Goal: Information Seeking & Learning: Learn about a topic

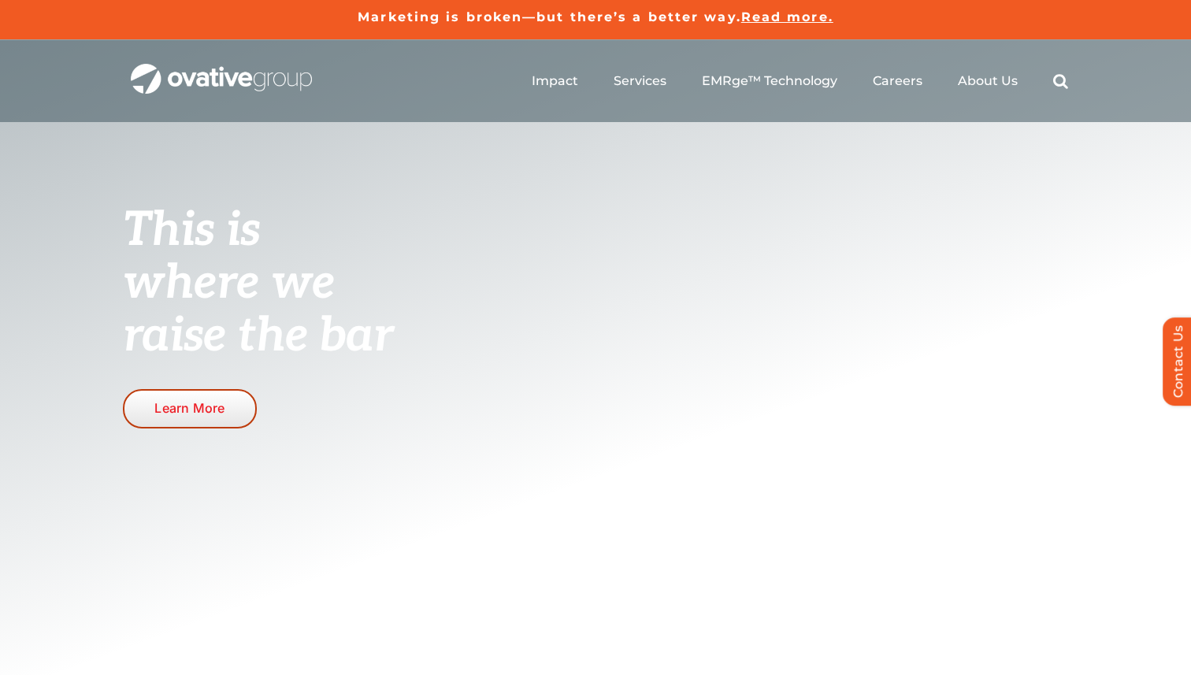
click at [181, 395] on link "Learn More" at bounding box center [190, 408] width 134 height 39
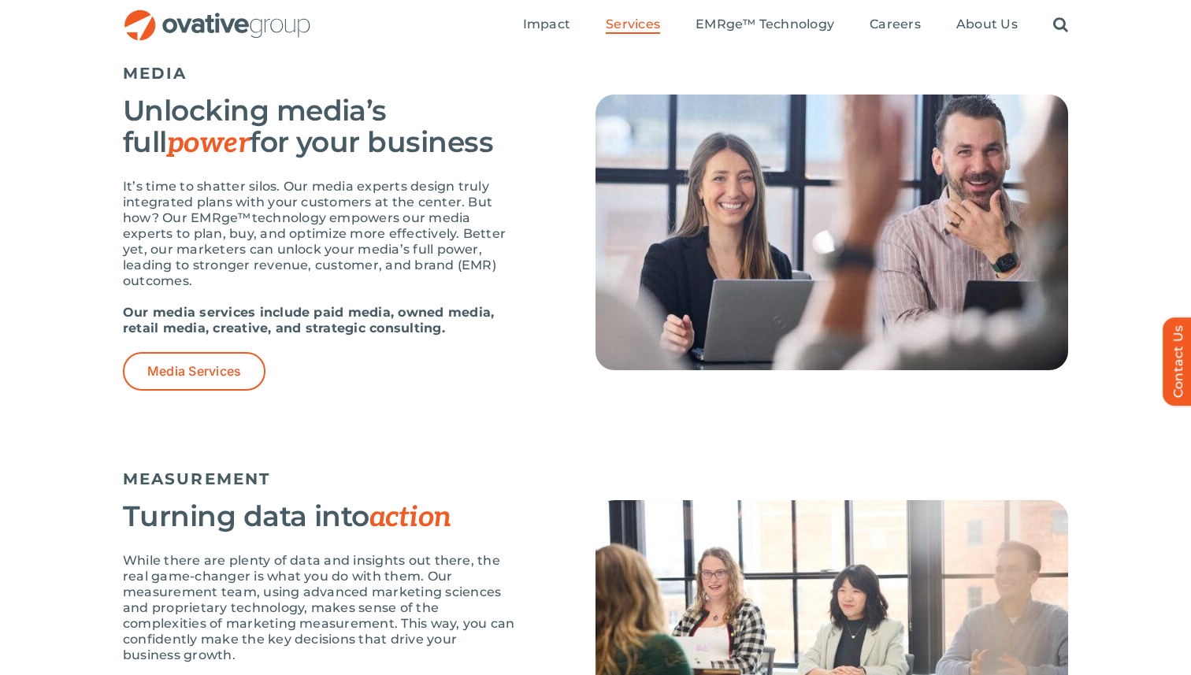
scroll to position [977, 0]
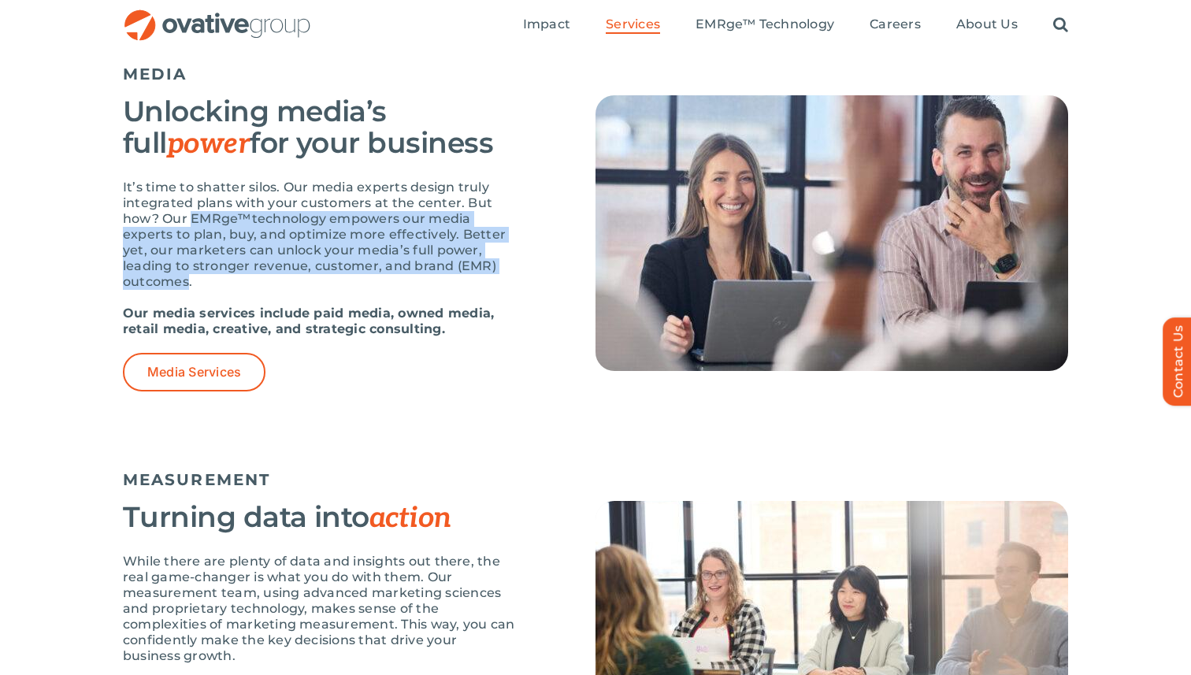
drag, startPoint x: 192, startPoint y: 215, endPoint x: 186, endPoint y: 278, distance: 63.3
click at [186, 278] on p "It’s time to shatter silos. Our media experts design truly integrated plans wit…" at bounding box center [320, 235] width 394 height 110
copy p "EMRge™technology empowers our media experts to plan, buy, and optimize more eff…"
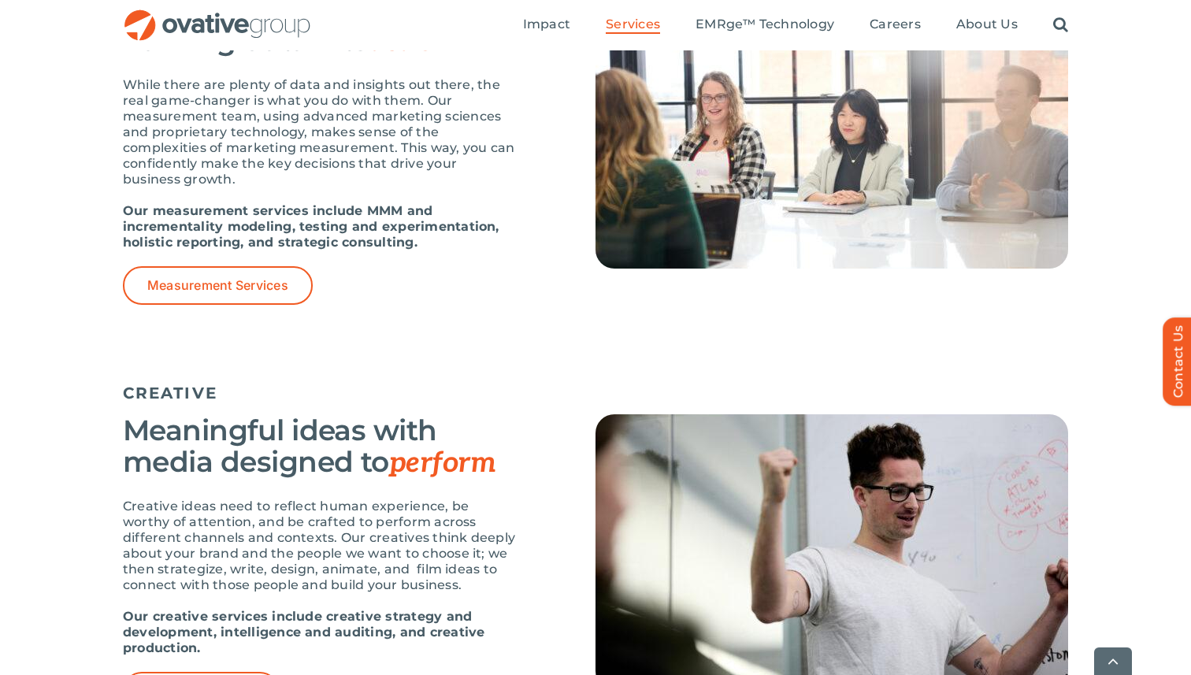
click at [373, 416] on h3 "Meaningful ideas with media designed to perform" at bounding box center [320, 446] width 394 height 65
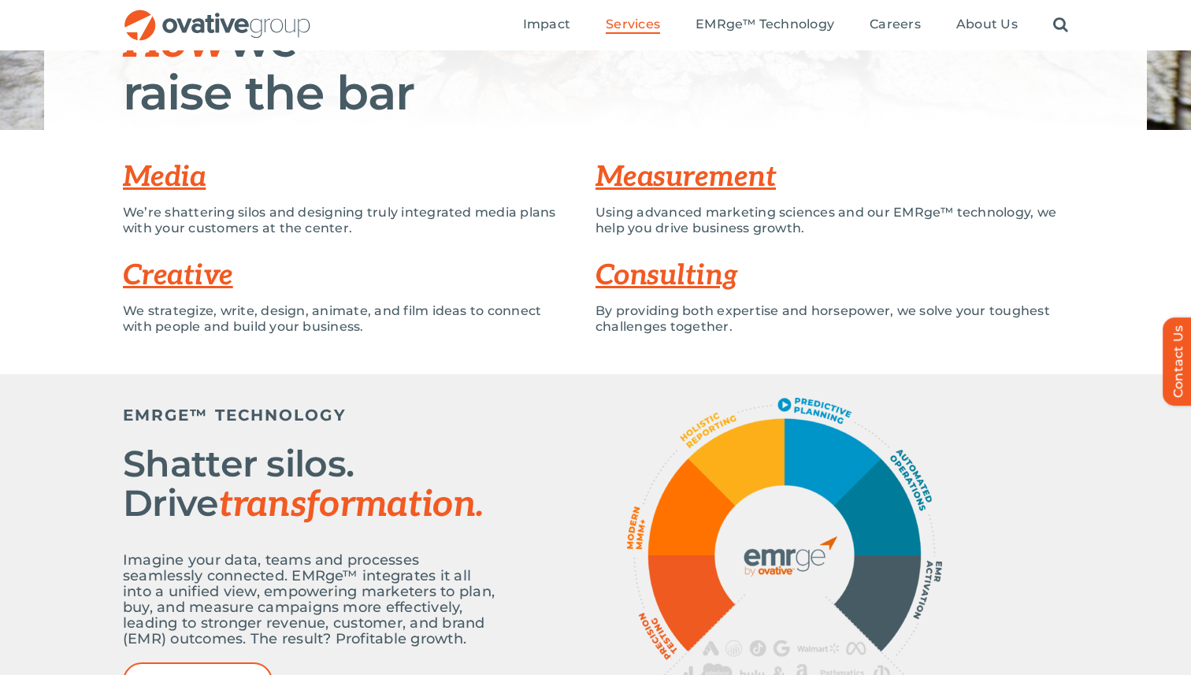
scroll to position [0, 0]
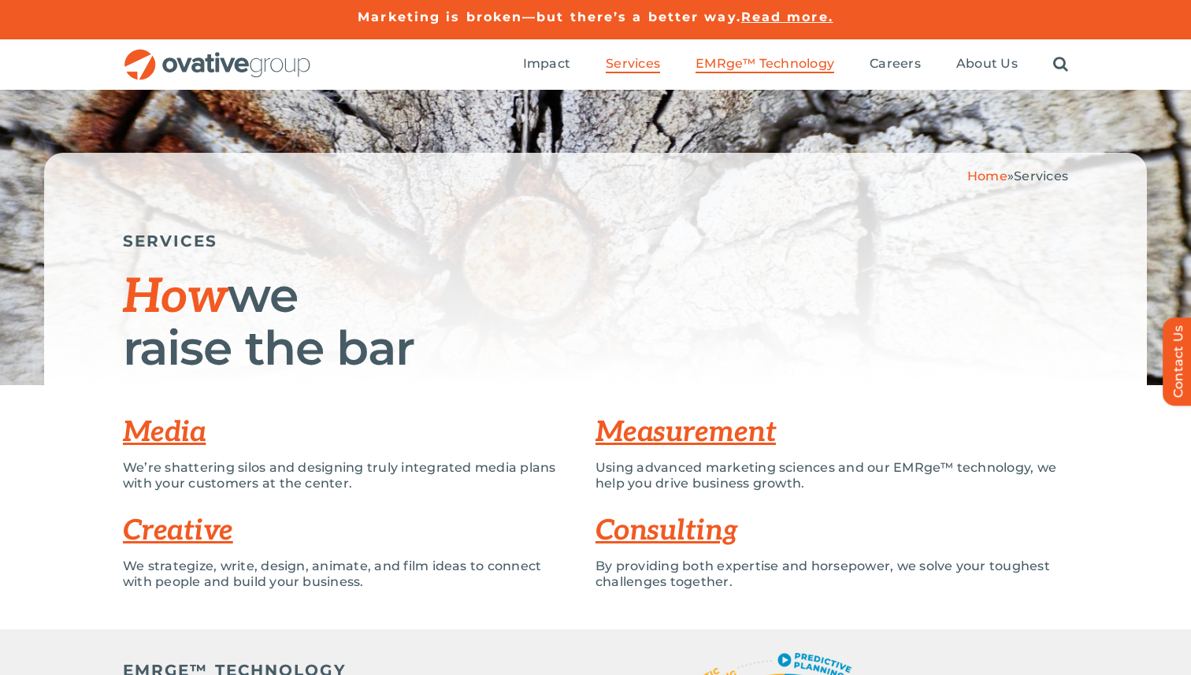
click at [747, 56] on span "EMRge™ Technology" at bounding box center [764, 64] width 139 height 16
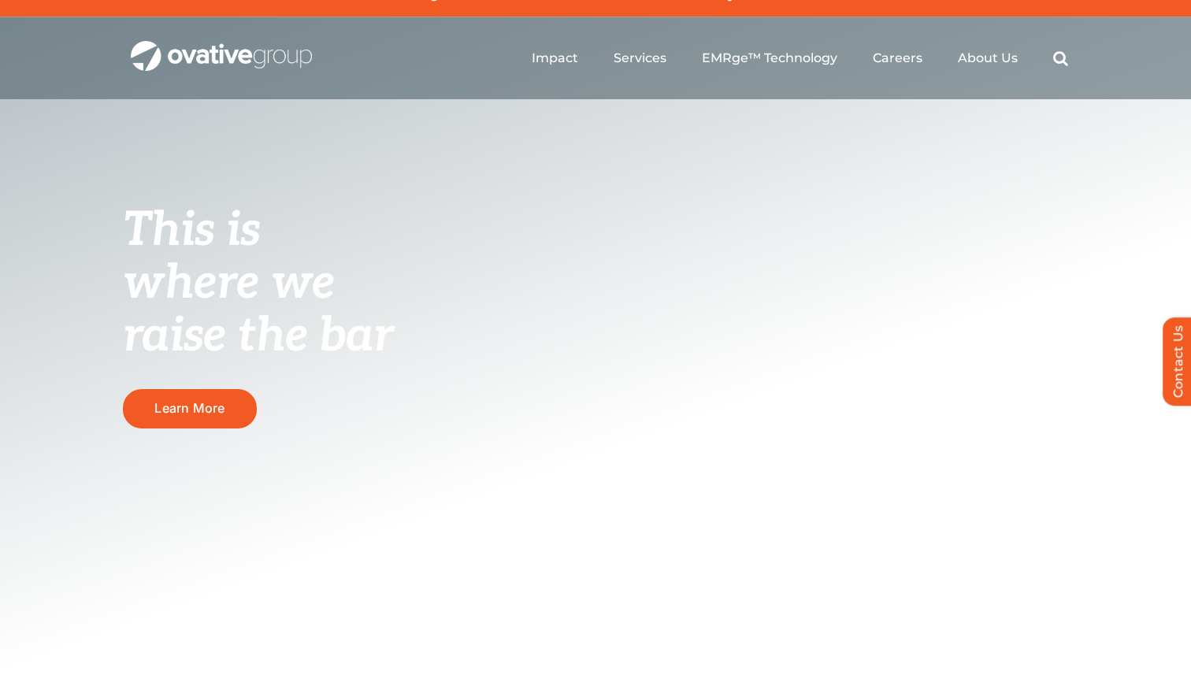
scroll to position [20, 0]
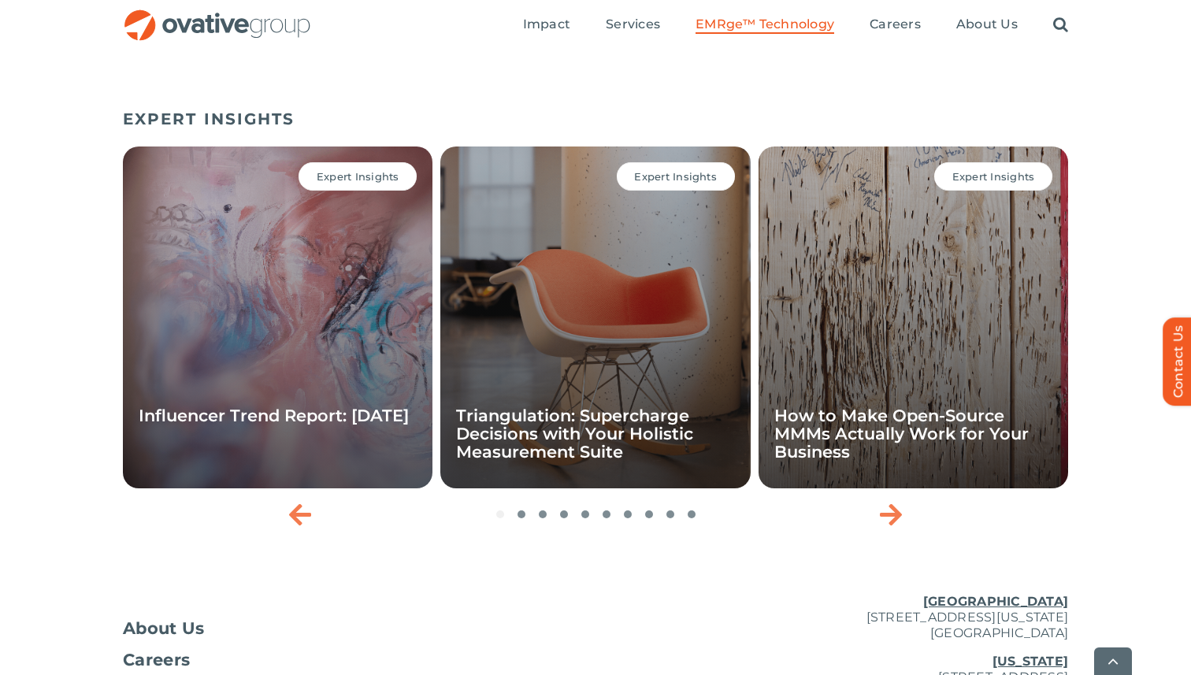
scroll to position [5098, 0]
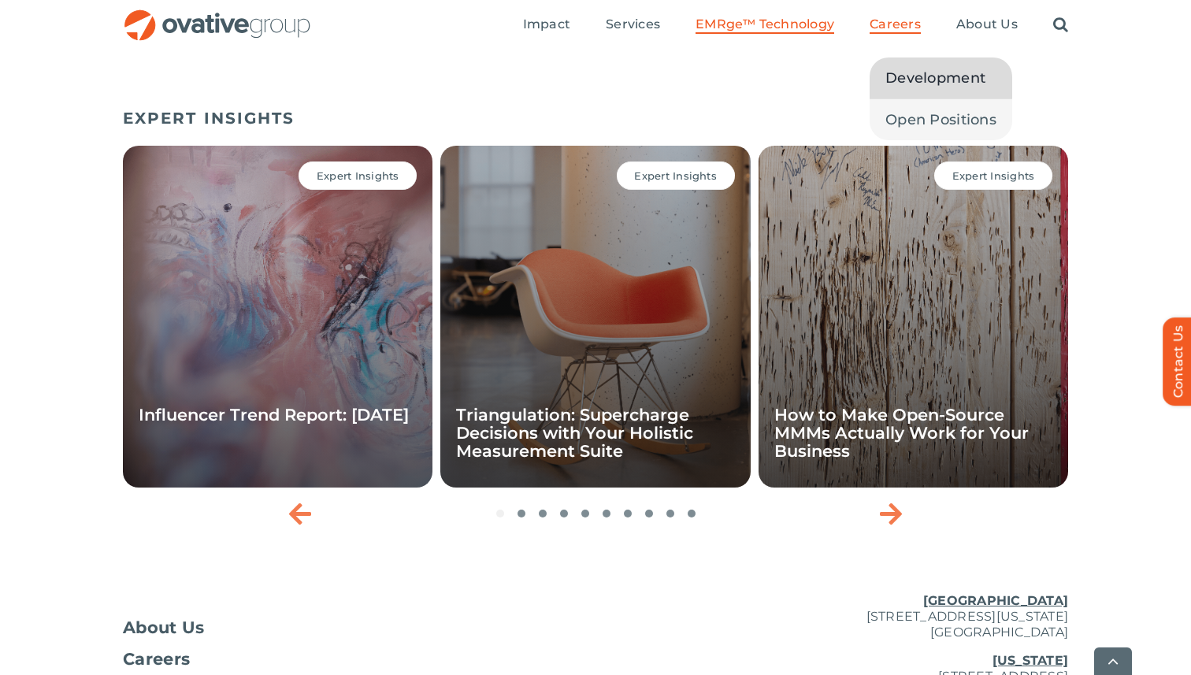
click at [915, 70] on span "Development" at bounding box center [935, 78] width 100 height 22
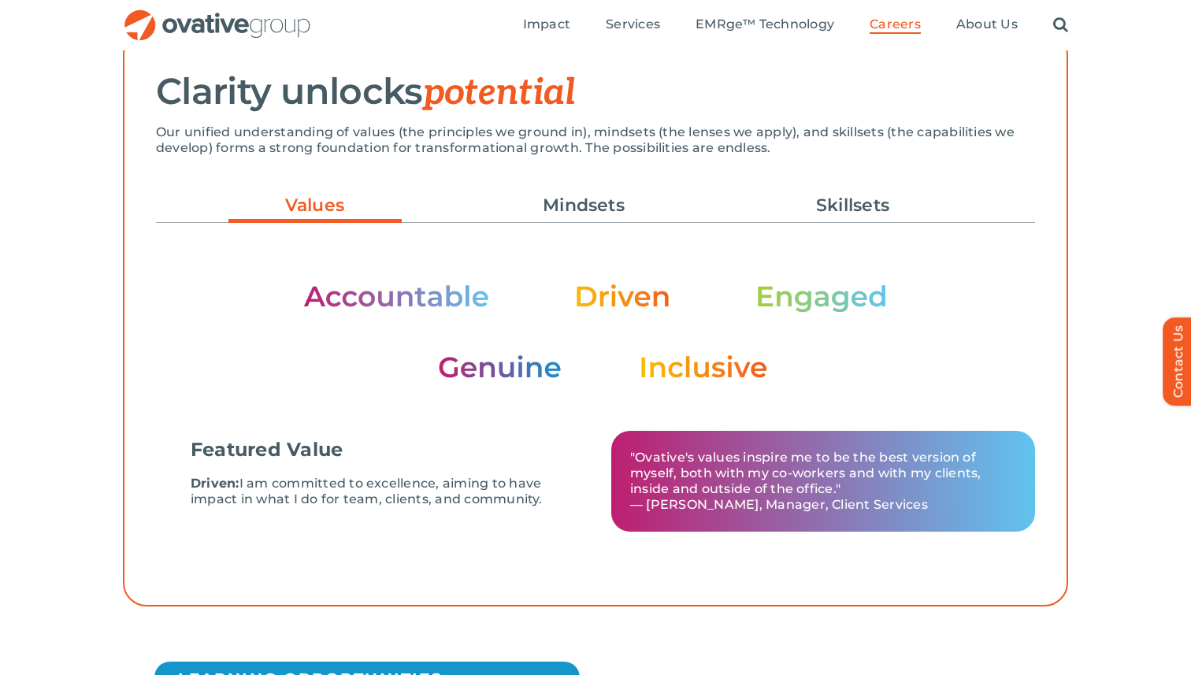
scroll to position [451, 0]
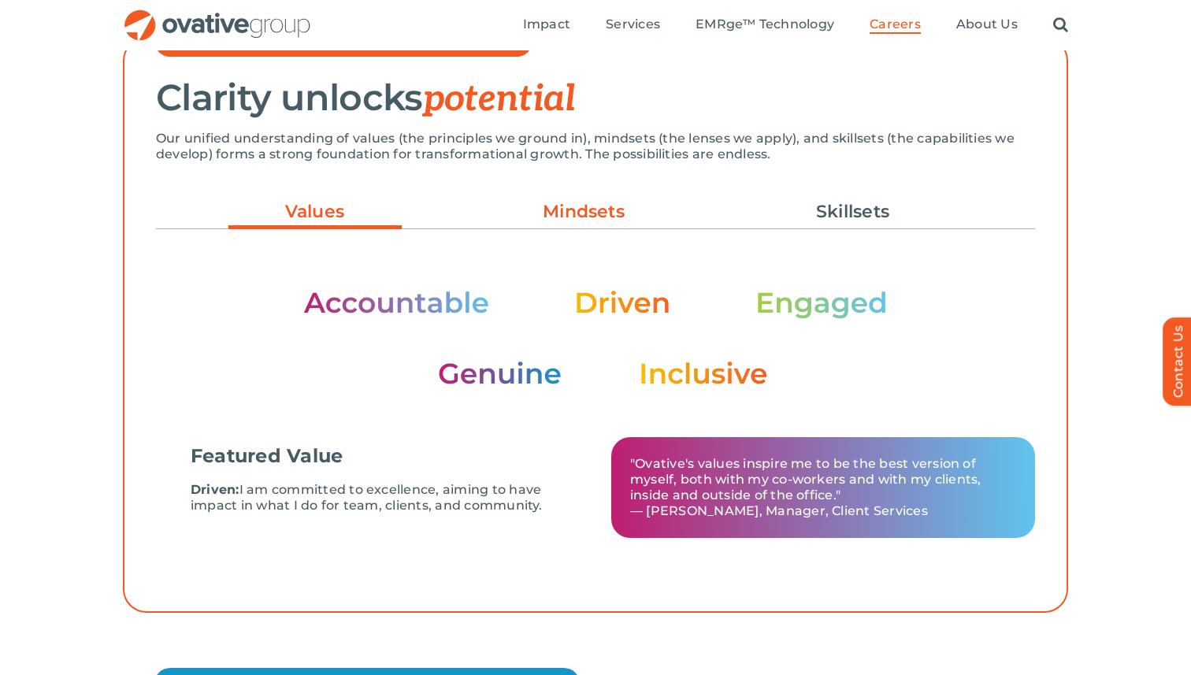
click at [639, 218] on link "Mindsets" at bounding box center [583, 211] width 173 height 27
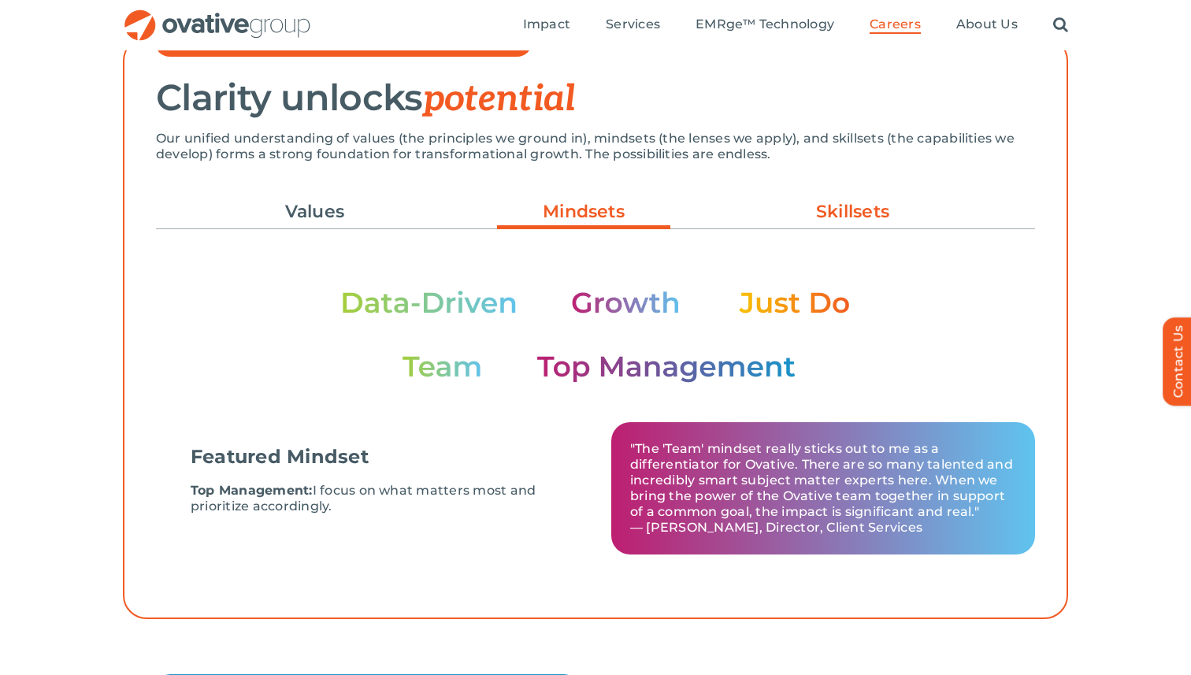
click at [822, 207] on link "Skillsets" at bounding box center [852, 211] width 173 height 27
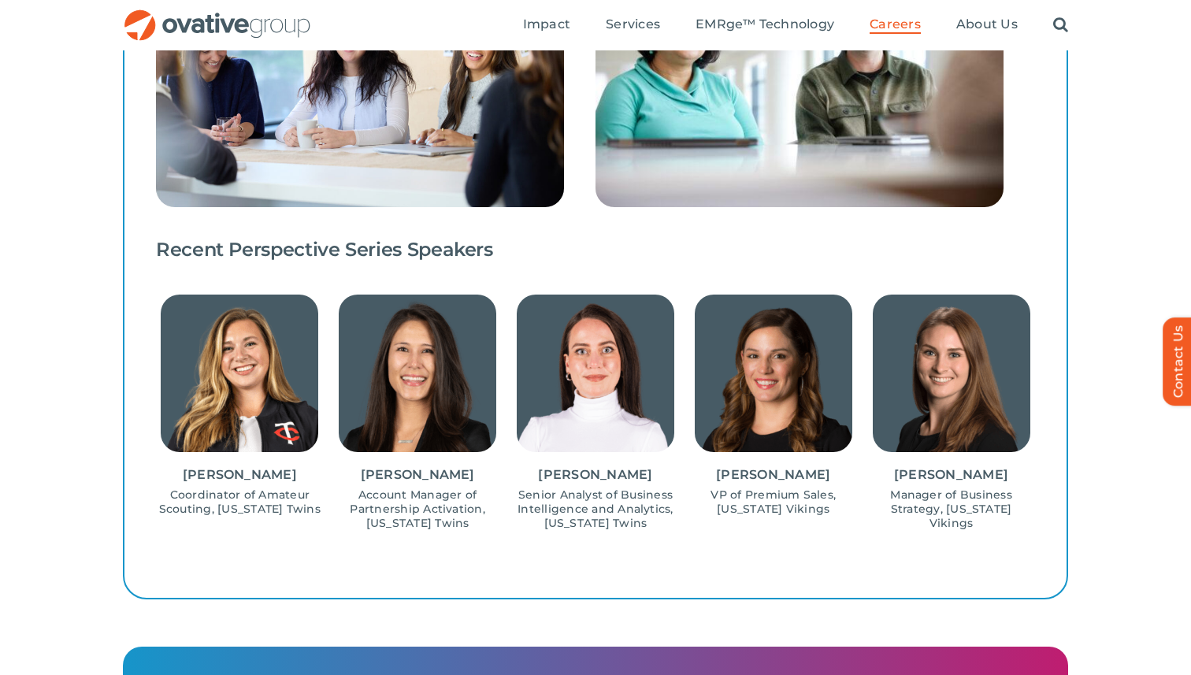
scroll to position [1320, 0]
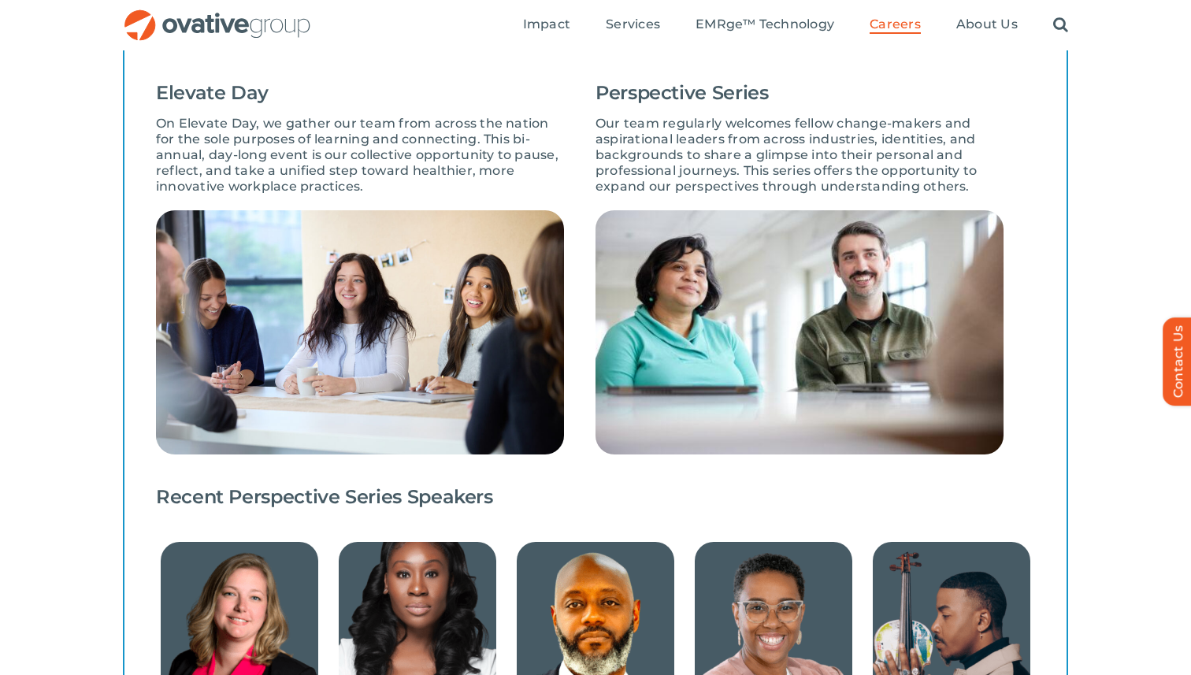
click at [738, 35] on ul "Impact Expert Insights Case Studies Awards & Press Services Media Measurement C…" at bounding box center [795, 25] width 545 height 50
click at [743, 24] on span "EMRge™ Technology" at bounding box center [764, 25] width 139 height 16
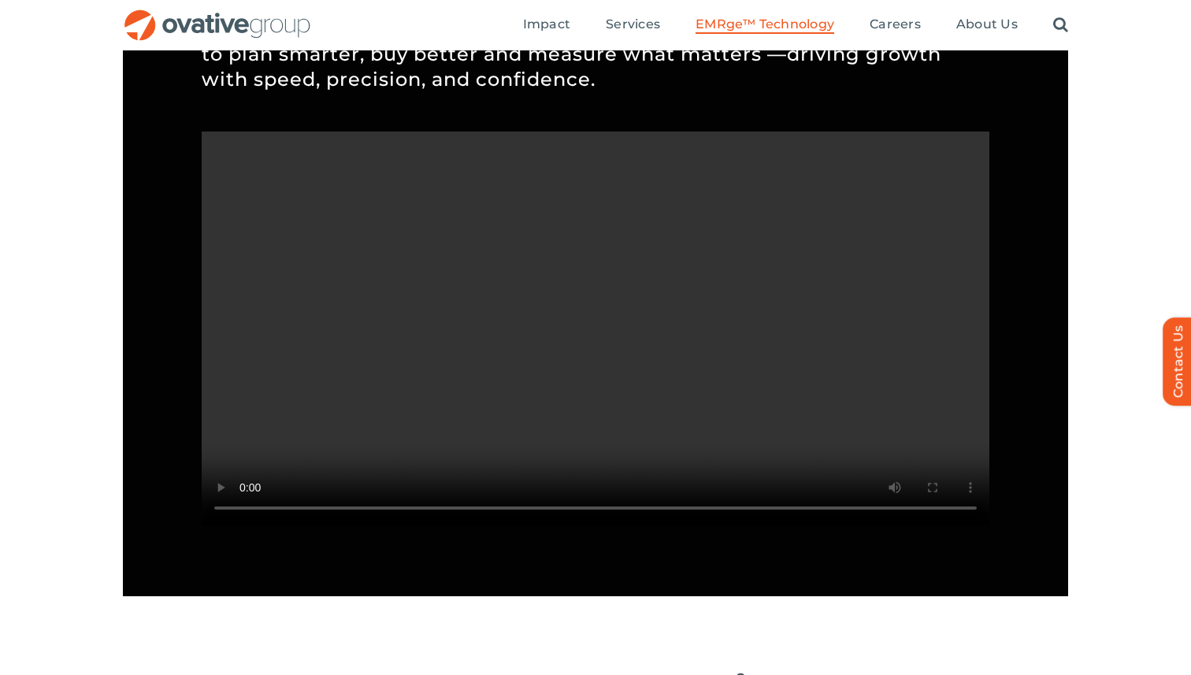
scroll to position [1440, 0]
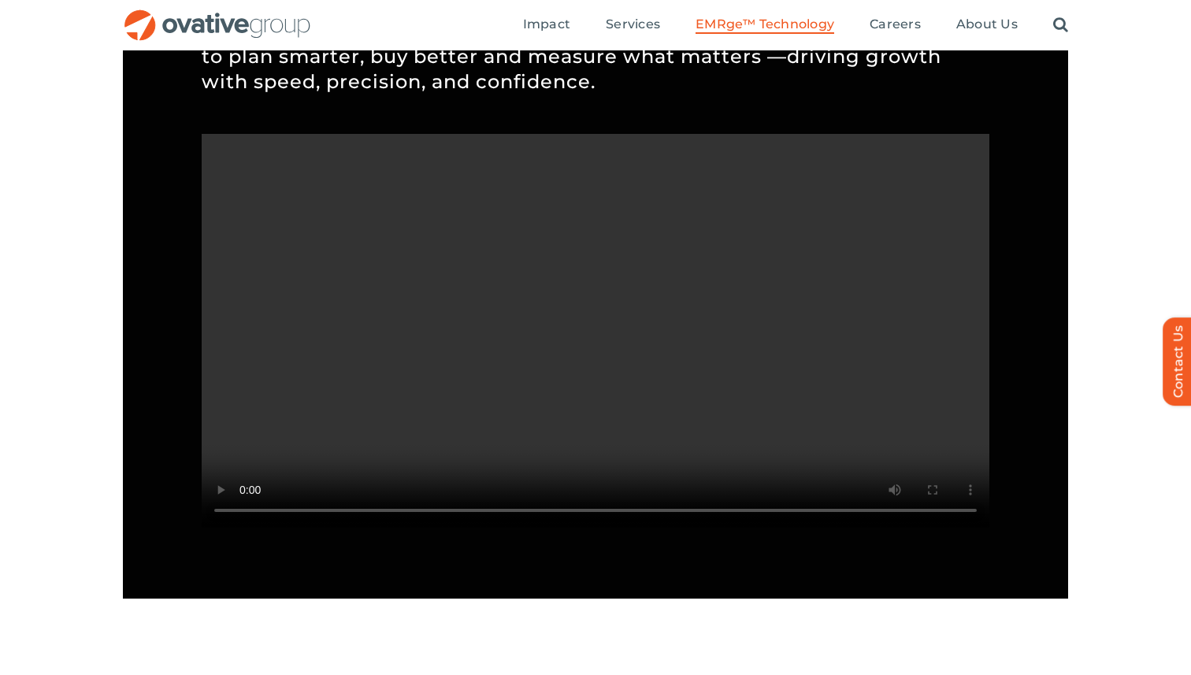
click at [577, 415] on video "Sorry, your browser doesn't support embedded videos." at bounding box center [596, 331] width 788 height 394
click at [605, 17] on ul "Impact Expert Insights Case Studies Awards & Press Services Media Measurement C…" at bounding box center [795, 25] width 545 height 50
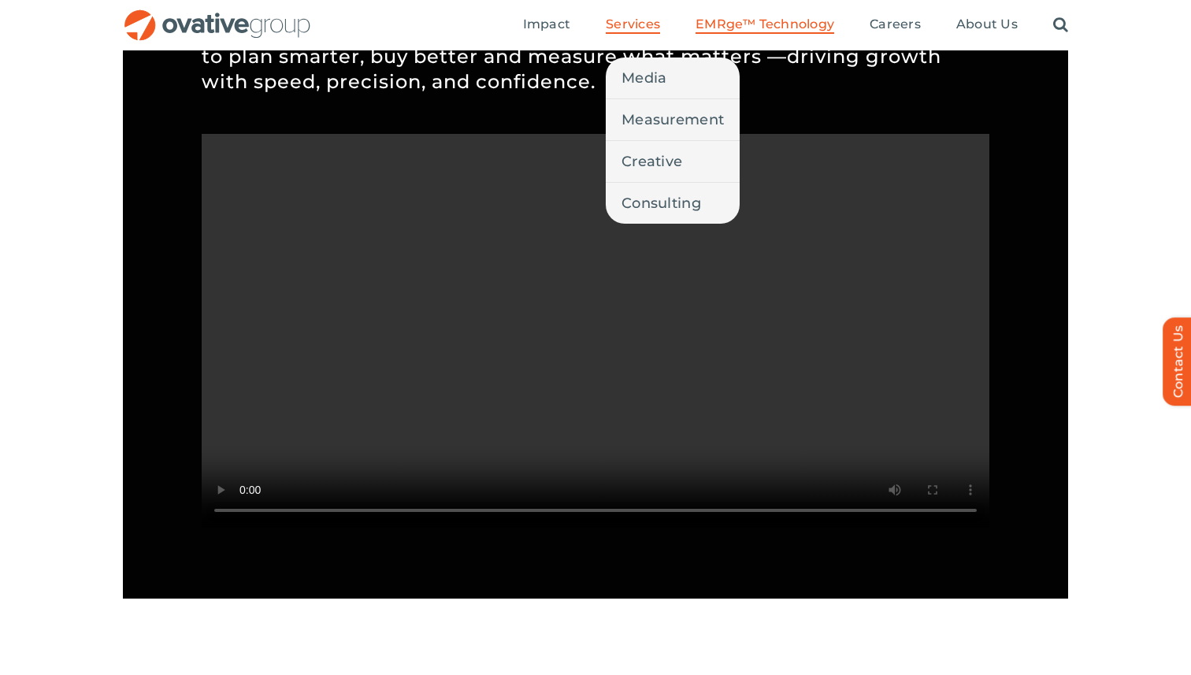
click at [625, 20] on span "Services" at bounding box center [633, 25] width 54 height 16
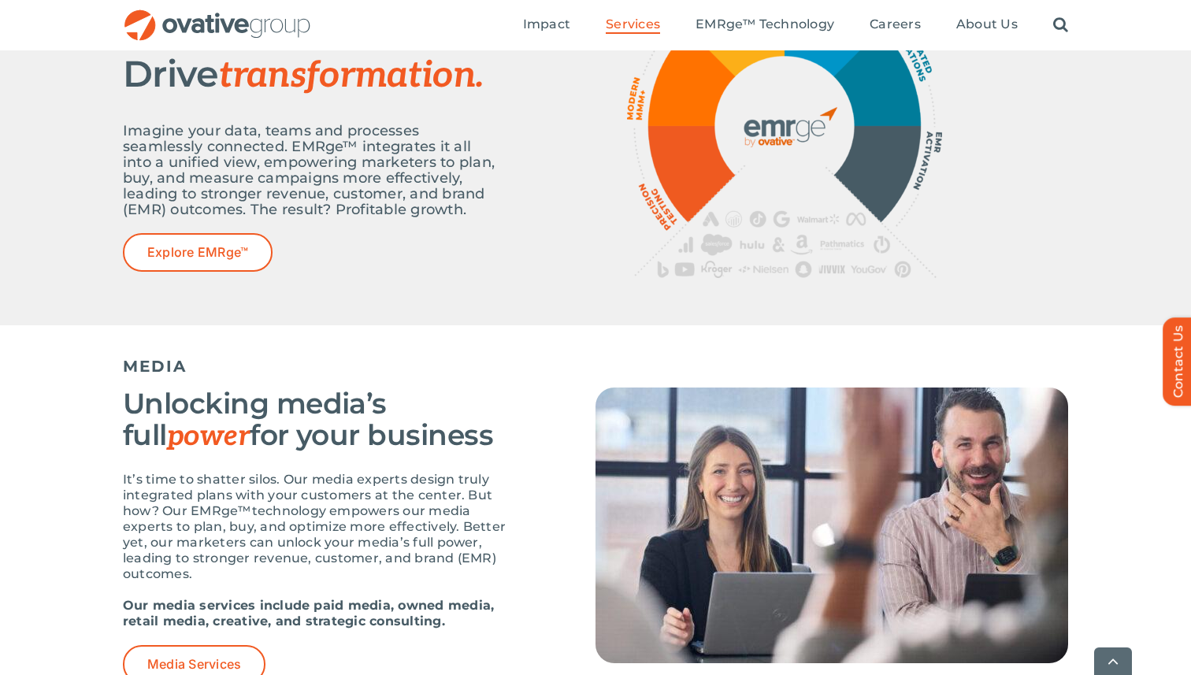
scroll to position [766, 0]
